Goal: Navigation & Orientation: Go to known website

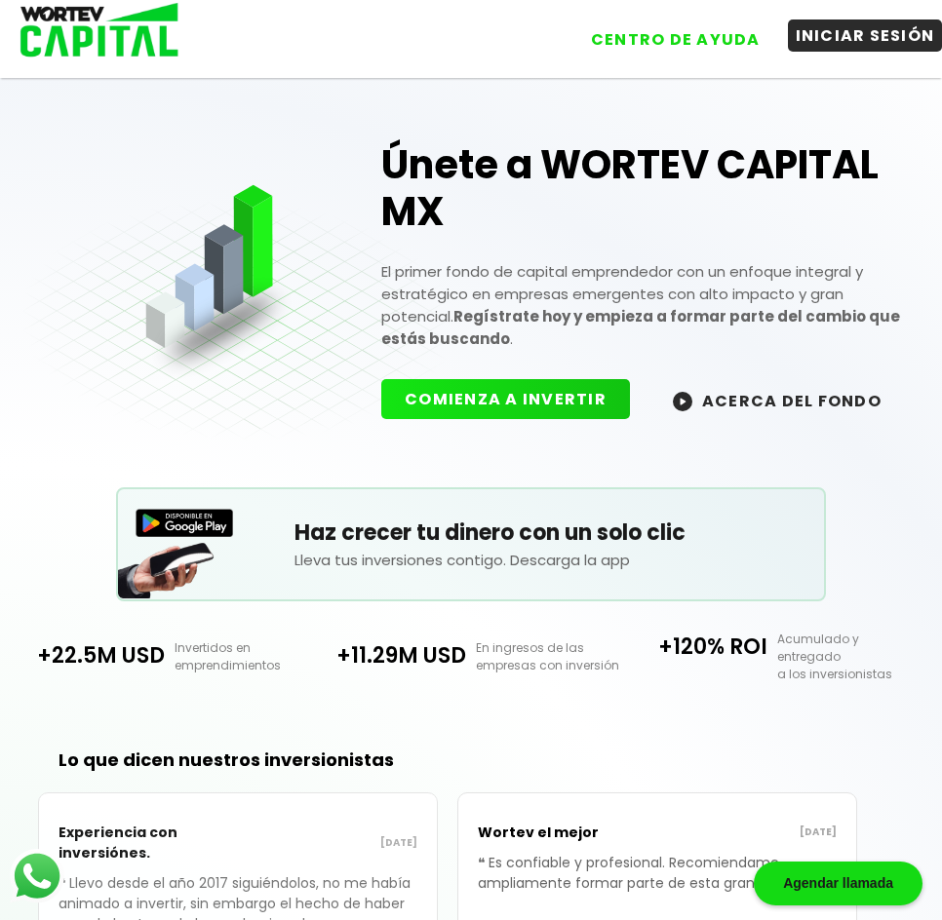
click at [879, 48] on button "INICIAR SESIÓN" at bounding box center [865, 36] width 155 height 32
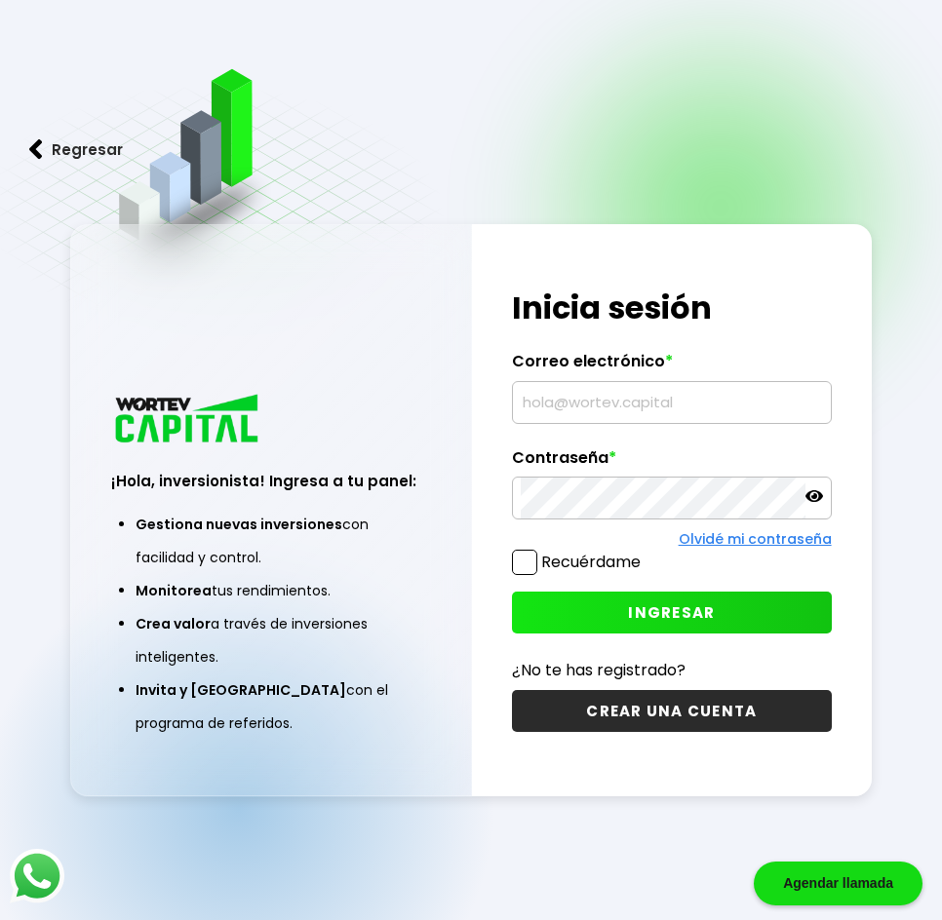
type input "[EMAIL_ADDRESS][DOMAIN_NAME]"
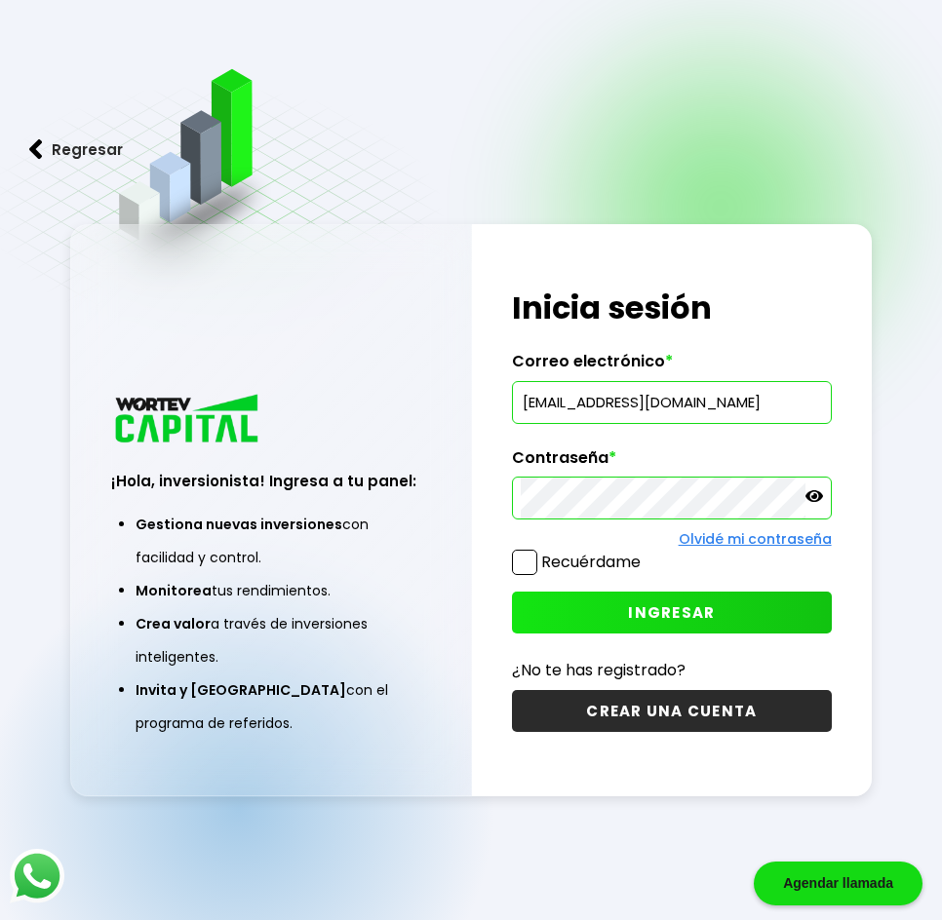
click at [647, 606] on span "INGRESAR" at bounding box center [671, 613] width 87 height 20
